Goal: Navigation & Orientation: Find specific page/section

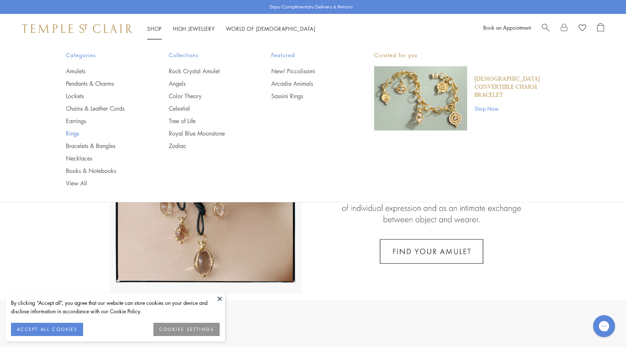
click at [71, 136] on link "Rings" at bounding box center [103, 133] width 74 height 8
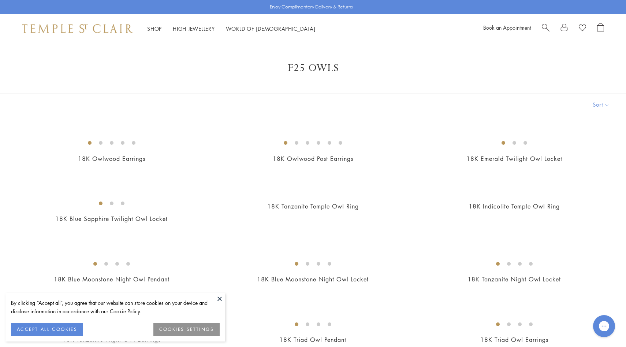
click at [548, 27] on span "Search" at bounding box center [546, 27] width 8 height 8
type input "**********"
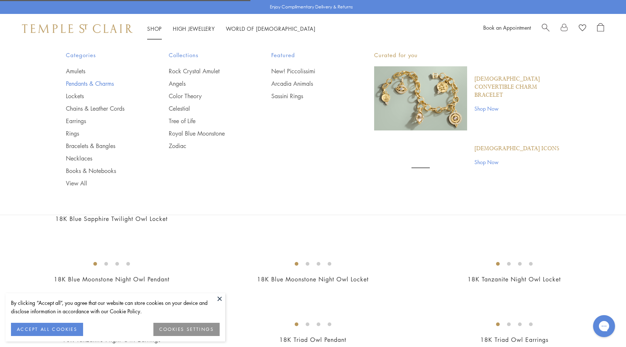
click at [95, 83] on link "Pendants & Charms" at bounding box center [103, 83] width 74 height 8
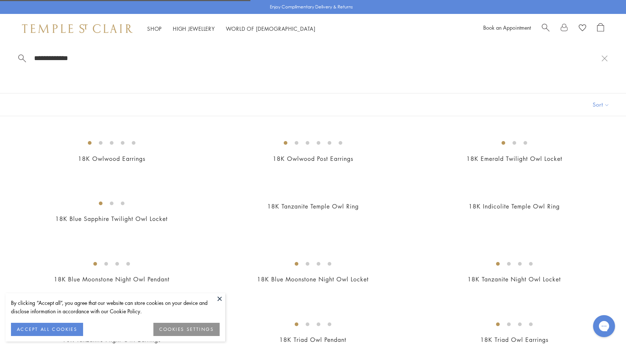
click at [95, 31] on img at bounding box center [77, 28] width 111 height 9
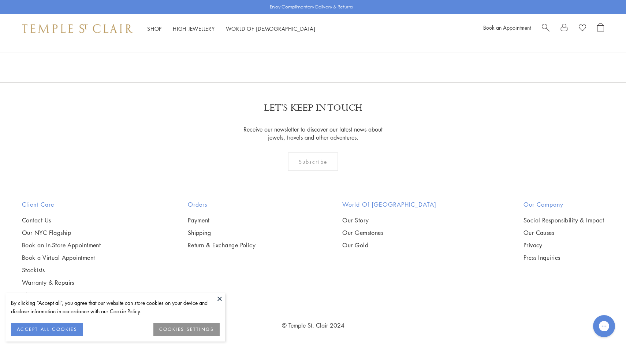
scroll to position [3622, 0]
